Goal: Task Accomplishment & Management: Manage account settings

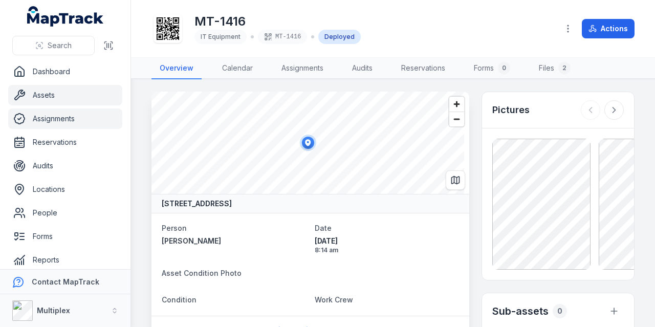
click at [69, 112] on link "Assignments" at bounding box center [65, 118] width 114 height 20
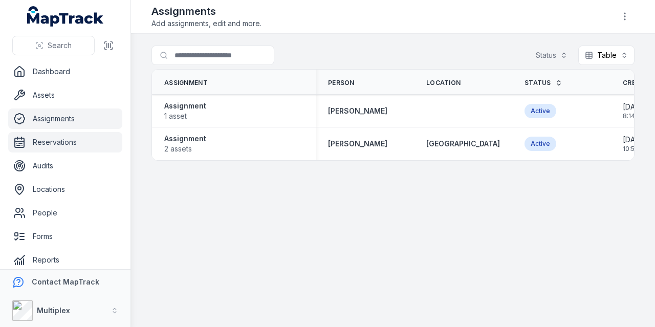
click at [82, 134] on link "Reservations" at bounding box center [65, 142] width 114 height 20
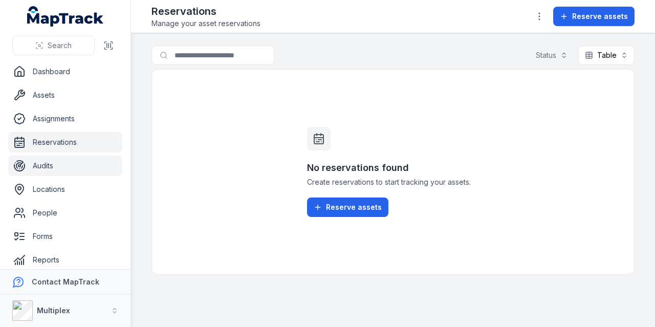
click at [71, 173] on link "Audits" at bounding box center [65, 165] width 114 height 20
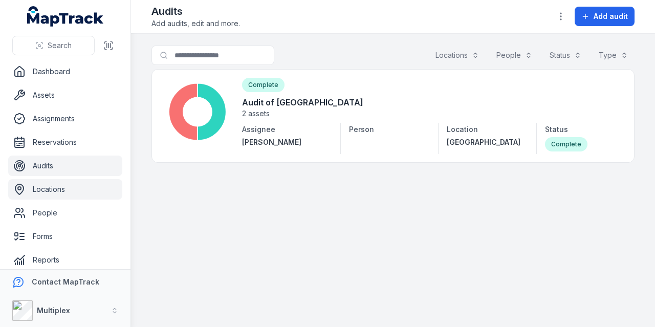
click at [79, 183] on link "Locations" at bounding box center [65, 189] width 114 height 20
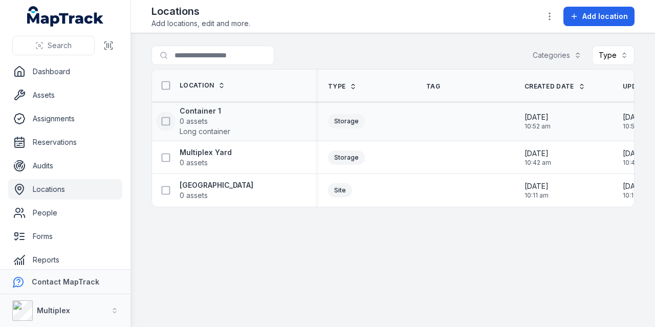
click at [169, 121] on rect at bounding box center [166, 122] width 8 height 8
click at [166, 156] on icon at bounding box center [166, 157] width 10 height 10
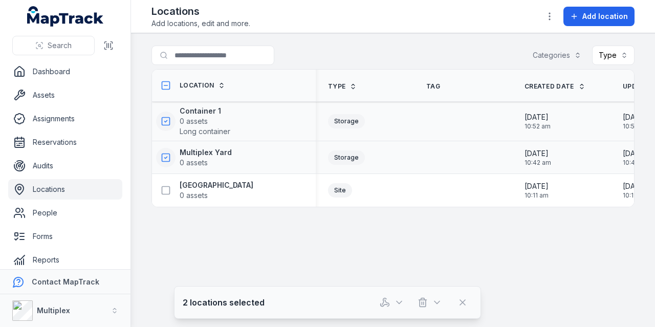
click at [167, 154] on icon at bounding box center [166, 157] width 10 height 10
click at [168, 121] on icon at bounding box center [166, 121] width 10 height 10
click at [235, 162] on div "Multiplex Yard 0 assets" at bounding box center [229, 157] width 147 height 20
click at [362, 155] on div "Storage" at bounding box center [346, 157] width 37 height 14
click at [162, 120] on rect at bounding box center [166, 122] width 8 height 8
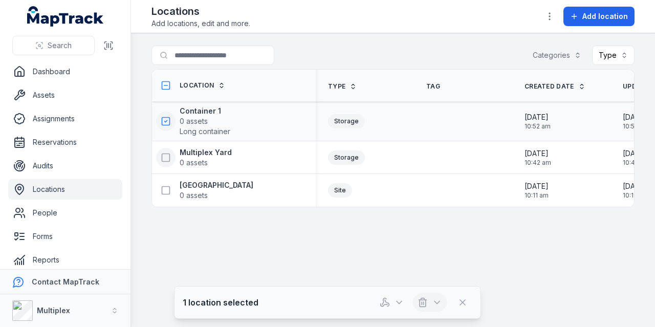
click at [429, 303] on button "button" at bounding box center [430, 302] width 34 height 19
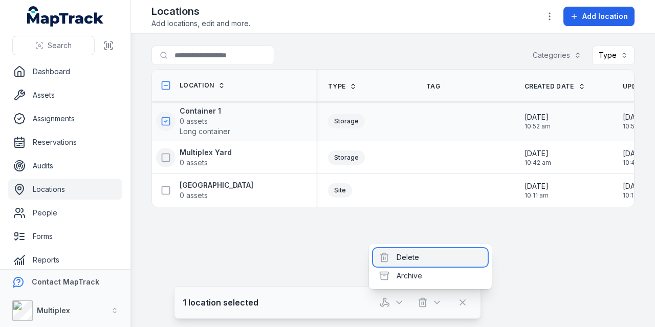
click at [409, 256] on div "Delete" at bounding box center [430, 257] width 115 height 18
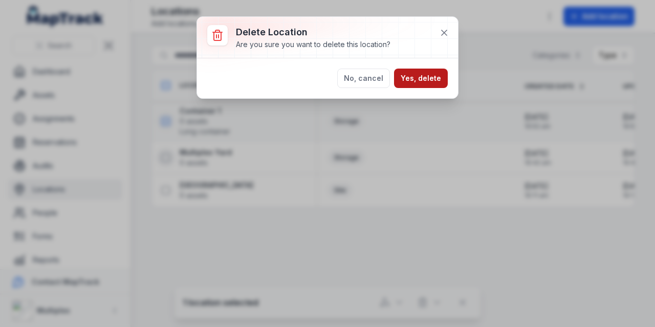
click at [421, 80] on button "Yes, delete" at bounding box center [421, 78] width 54 height 19
